Goal: Find specific page/section: Find specific page/section

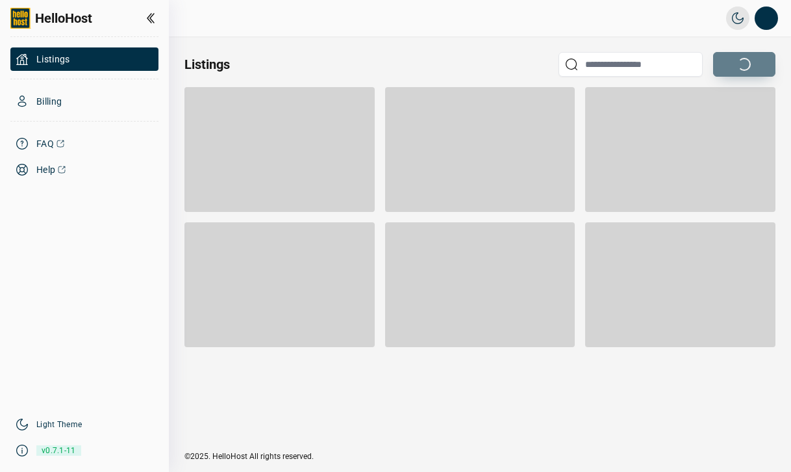
click at [57, 119] on div at bounding box center [84, 117] width 148 height 8
click at [55, 107] on span "Billing" at bounding box center [48, 101] width 25 height 13
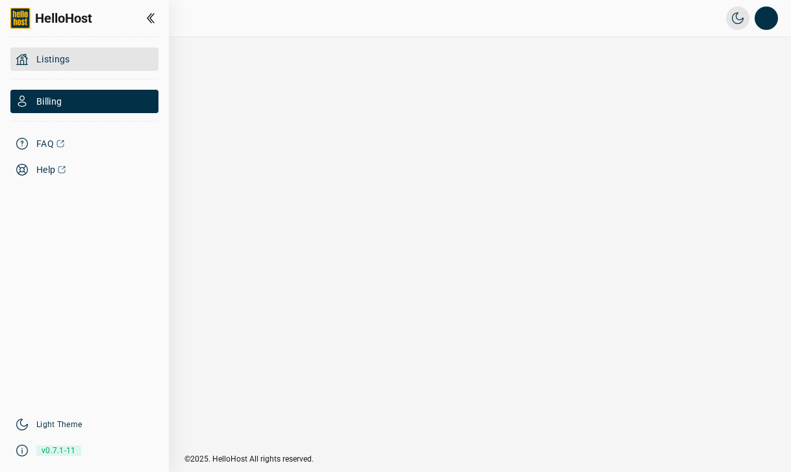
click at [48, 64] on span "Listings" at bounding box center [53, 59] width 34 height 13
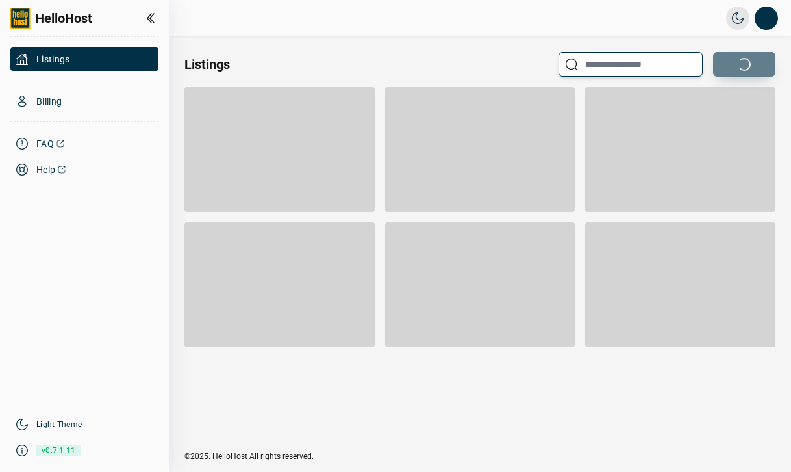
click at [593, 65] on input "text" at bounding box center [631, 64] width 144 height 25
type input "****"
click at [741, 16] on icon "button" at bounding box center [737, 18] width 13 height 13
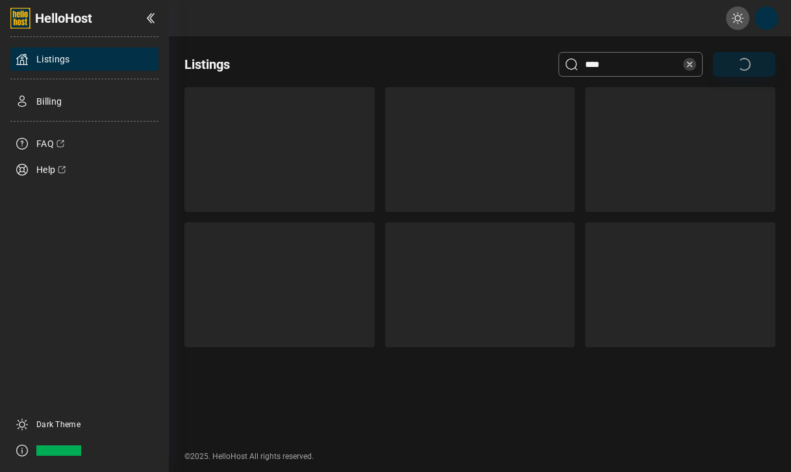
click at [739, 17] on icon "button" at bounding box center [737, 18] width 13 height 13
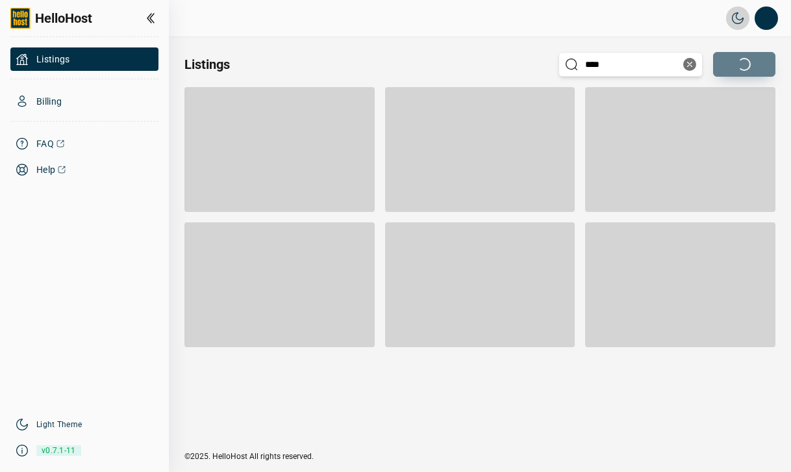
click at [692, 64] on span at bounding box center [689, 64] width 13 height 13
click at [758, 21] on button "Open profile menu" at bounding box center [766, 17] width 23 height 23
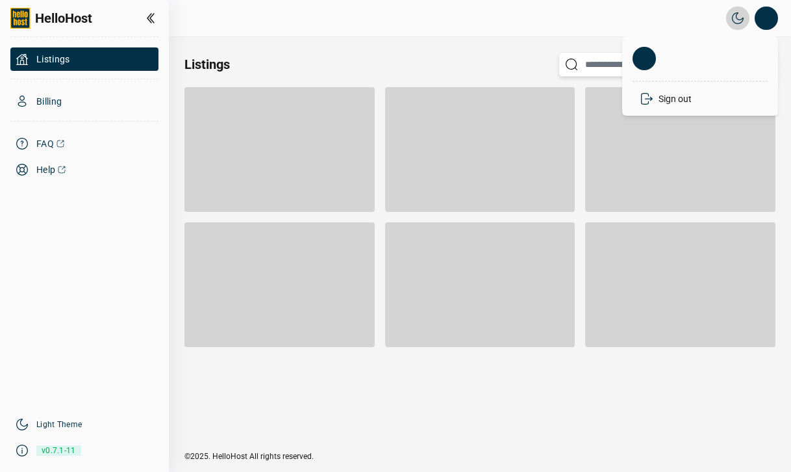
click at [646, 59] on div at bounding box center [644, 58] width 23 height 23
